Goal: Task Accomplishment & Management: Complete application form

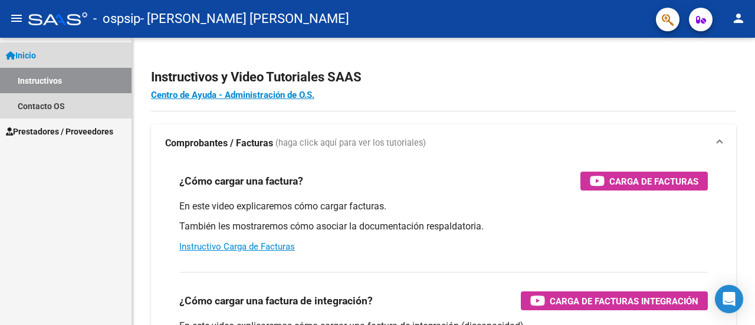
drag, startPoint x: 56, startPoint y: 81, endPoint x: 55, endPoint y: 104, distance: 22.4
click at [56, 81] on link "Instructivos" at bounding box center [65, 80] width 131 height 25
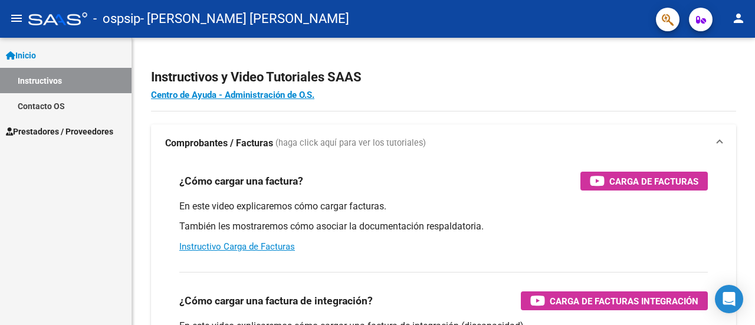
click at [61, 129] on span "Prestadores / Proveedores" at bounding box center [59, 131] width 107 height 13
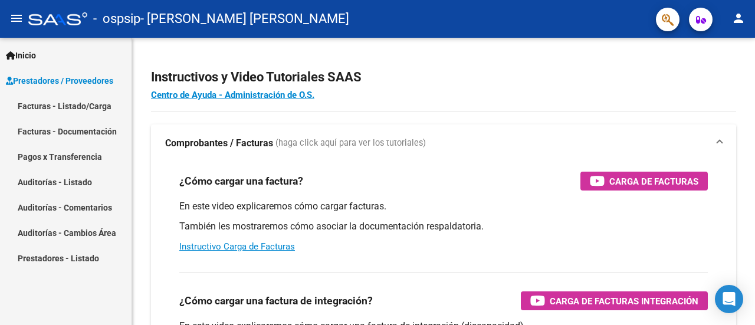
click at [68, 101] on link "Facturas - Listado/Carga" at bounding box center [65, 105] width 131 height 25
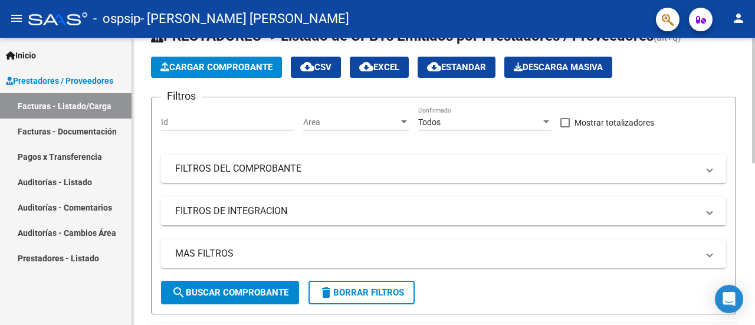
scroll to position [17, 0]
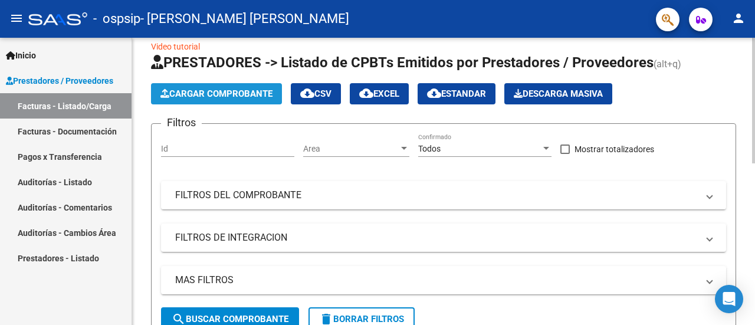
click at [221, 94] on span "Cargar Comprobante" at bounding box center [216, 93] width 112 height 11
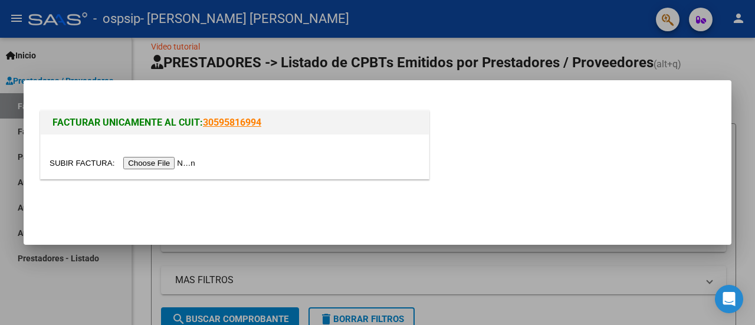
click at [183, 159] on input "file" at bounding box center [124, 163] width 149 height 12
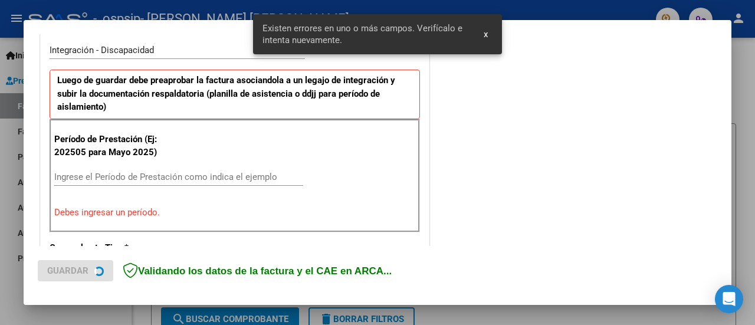
scroll to position [294, 0]
click at [161, 159] on div "Período de Prestación (Ej: 202505 para Mayo 2025) Ingrese el Período de Prestac…" at bounding box center [235, 175] width 370 height 113
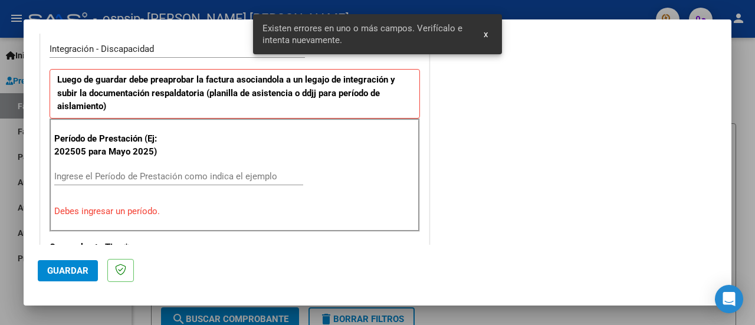
click at [171, 168] on div "Ingrese el Período de Prestación como indica el ejemplo" at bounding box center [178, 176] width 249 height 18
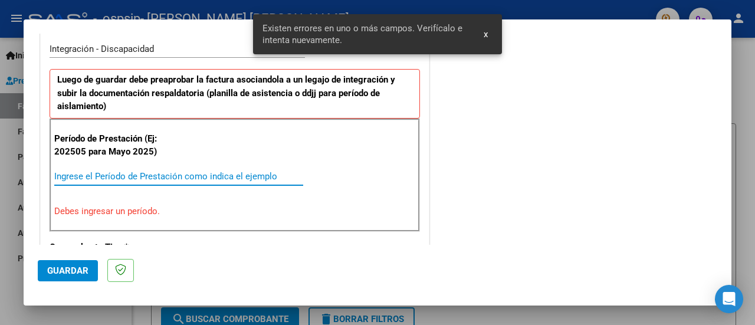
click at [170, 171] on input "Ingrese el Período de Prestación como indica el ejemplo" at bounding box center [178, 176] width 249 height 11
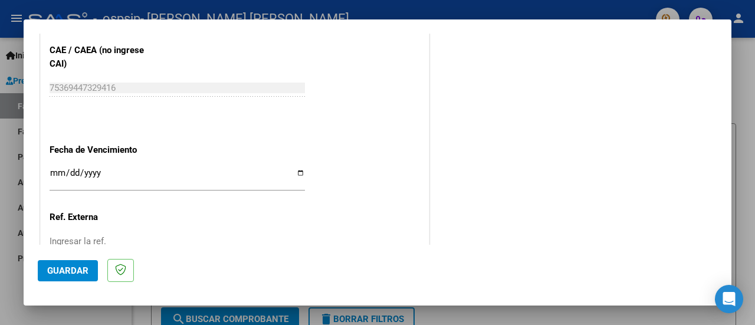
scroll to position [824, 0]
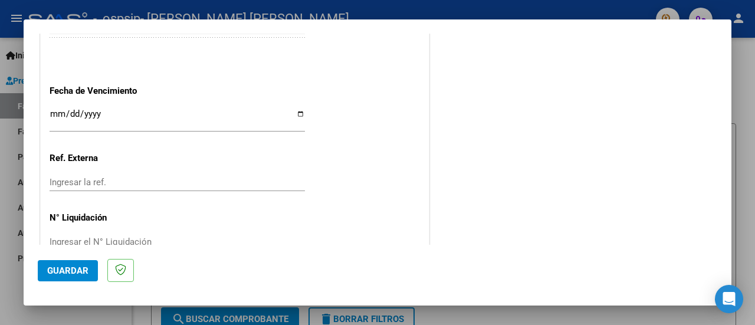
type input "202508"
click at [131, 121] on input "Ingresar la fecha" at bounding box center [177, 118] width 255 height 19
click at [298, 110] on input "Ingresar la fecha" at bounding box center [177, 118] width 255 height 19
type input "[DATE]"
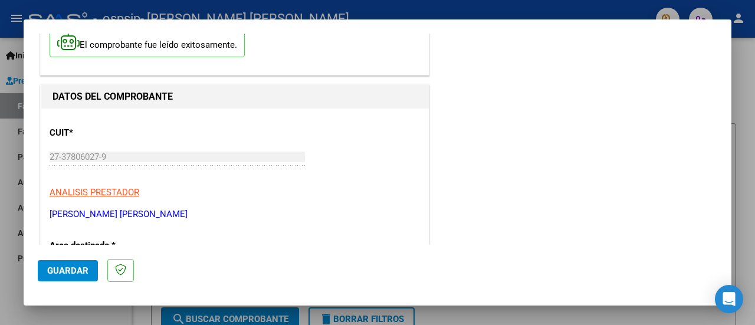
scroll to position [0, 0]
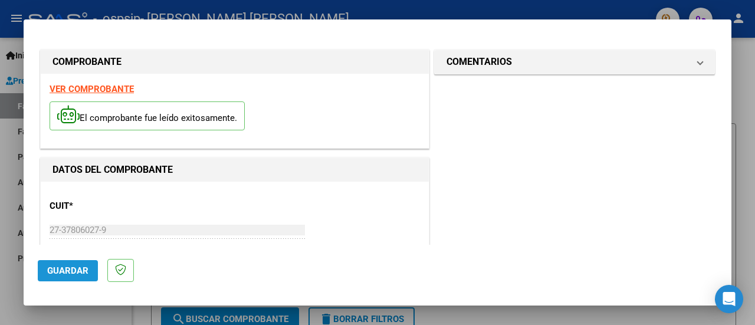
click at [77, 271] on span "Guardar" at bounding box center [67, 270] width 41 height 11
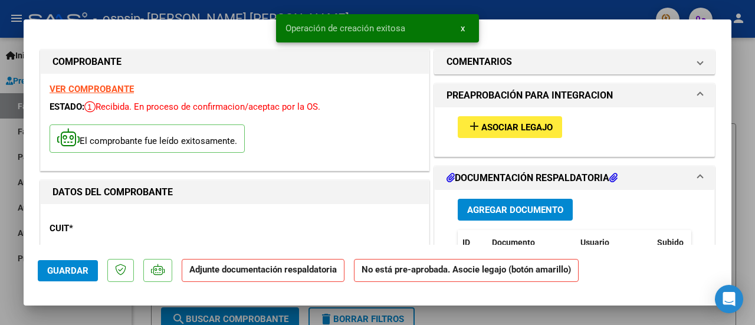
click at [467, 131] on mat-icon "add" at bounding box center [474, 126] width 14 height 14
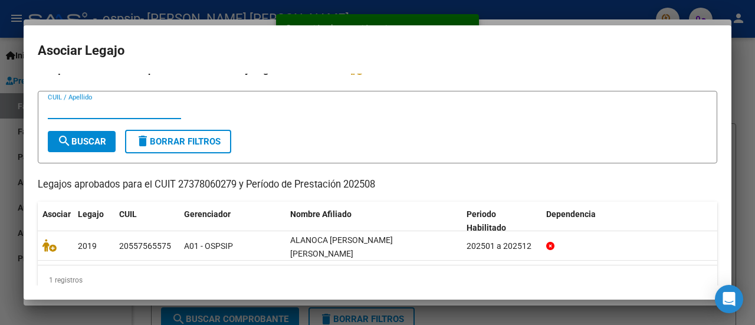
scroll to position [19, 0]
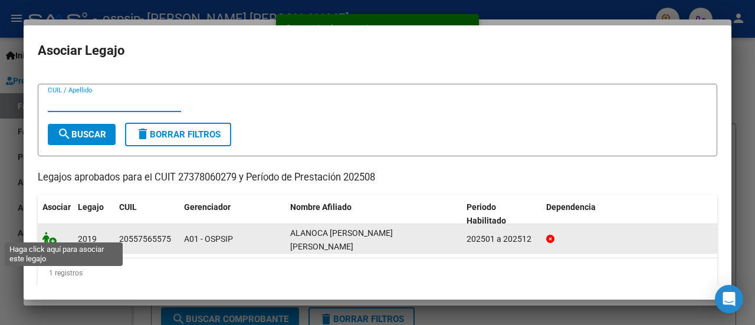
click at [50, 234] on icon at bounding box center [49, 238] width 14 height 13
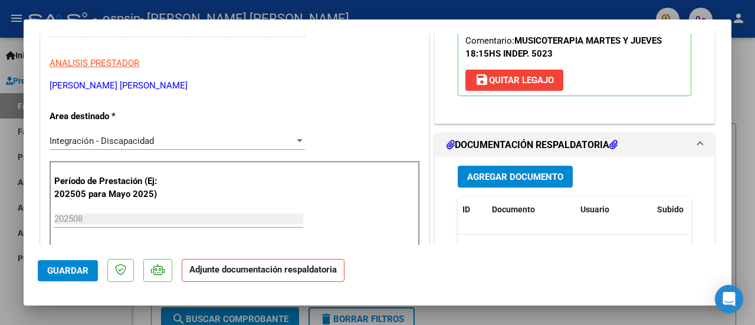
scroll to position [236, 0]
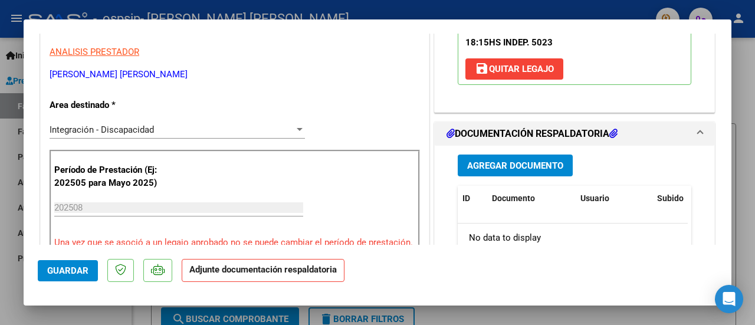
click at [544, 163] on span "Agregar Documento" at bounding box center [515, 165] width 96 height 11
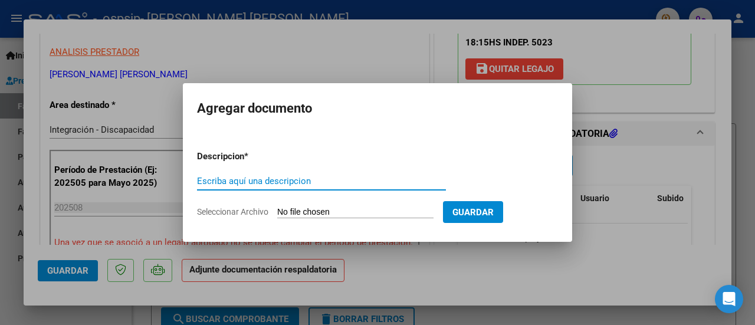
click at [302, 181] on input "Escriba aquí una descripcion" at bounding box center [321, 181] width 249 height 11
type input "Planilla de asistencia"
click at [306, 212] on input "Seleccionar Archivo" at bounding box center [355, 212] width 156 height 11
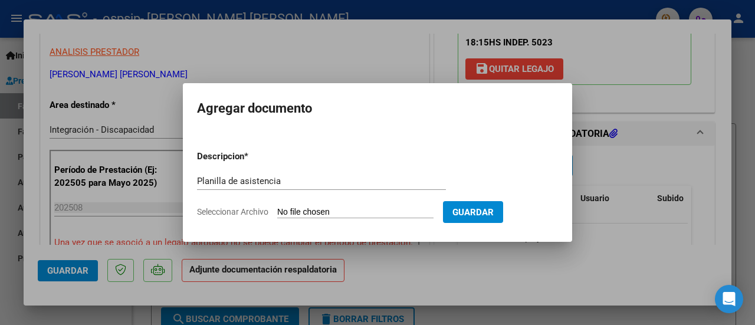
type input "C:\fakepath\Agosto.pdf"
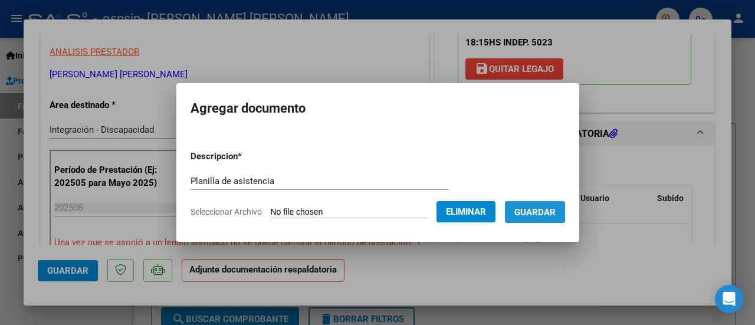
click at [539, 213] on span "Guardar" at bounding box center [534, 212] width 41 height 11
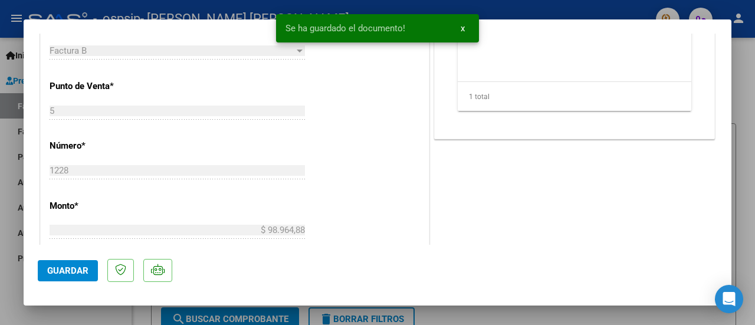
scroll to position [649, 0]
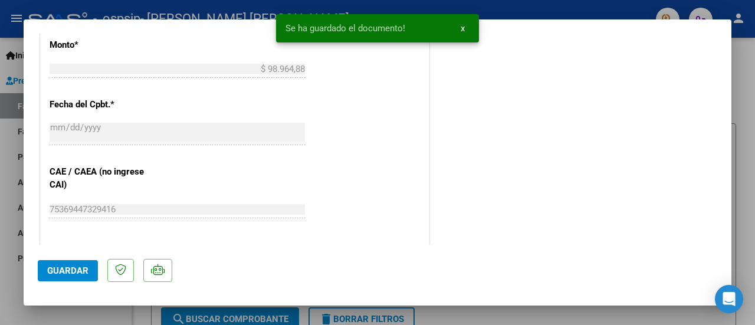
click at [65, 273] on span "Guardar" at bounding box center [67, 270] width 41 height 11
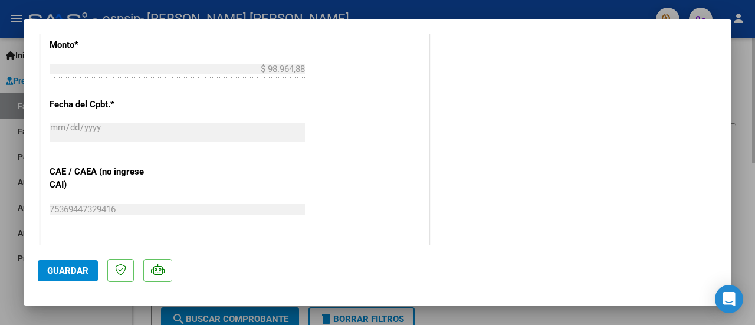
click at [748, 160] on div at bounding box center [377, 162] width 755 height 325
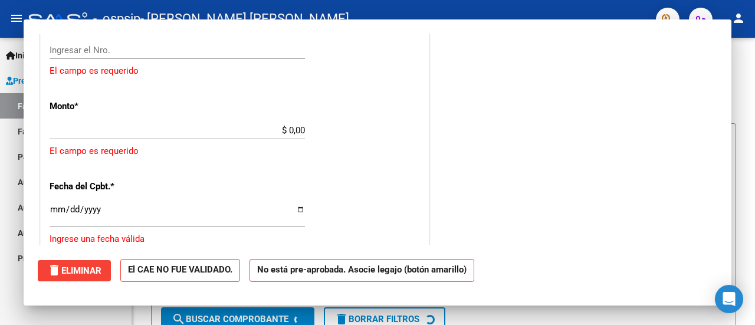
scroll to position [0, 0]
